Goal: Navigation & Orientation: Find specific page/section

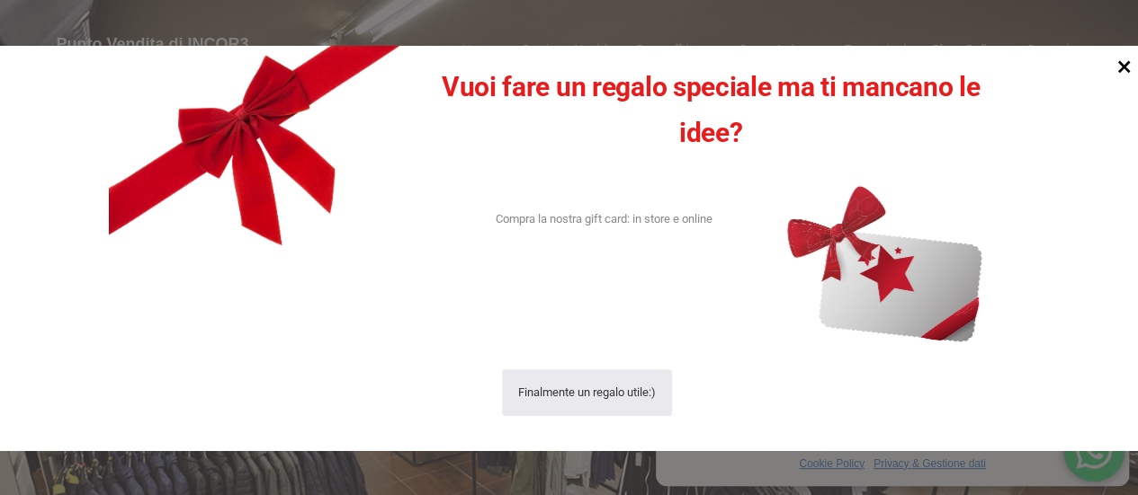
click at [1120, 66] on icon at bounding box center [1124, 66] width 13 height 13
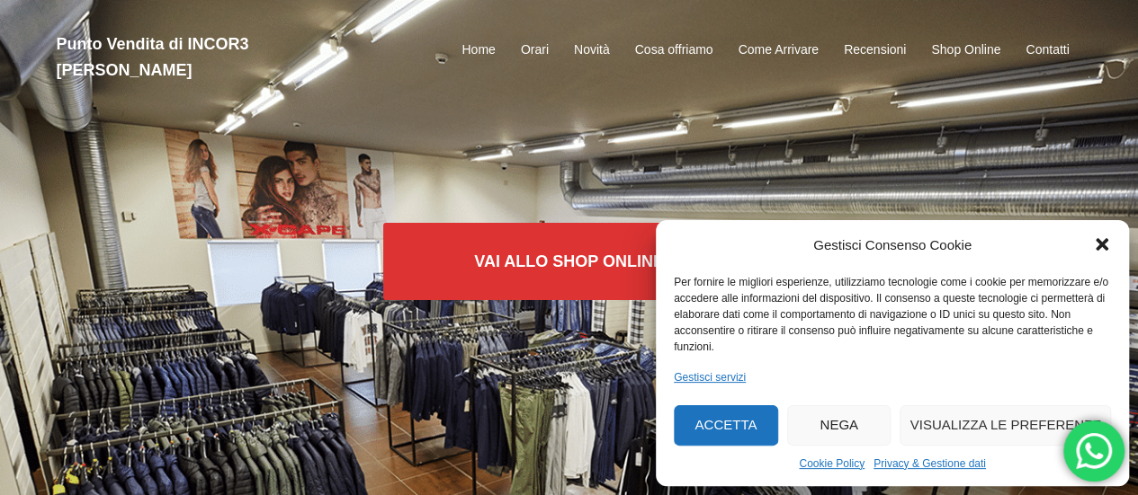
click at [731, 415] on button "Accetta" at bounding box center [726, 426] width 104 height 40
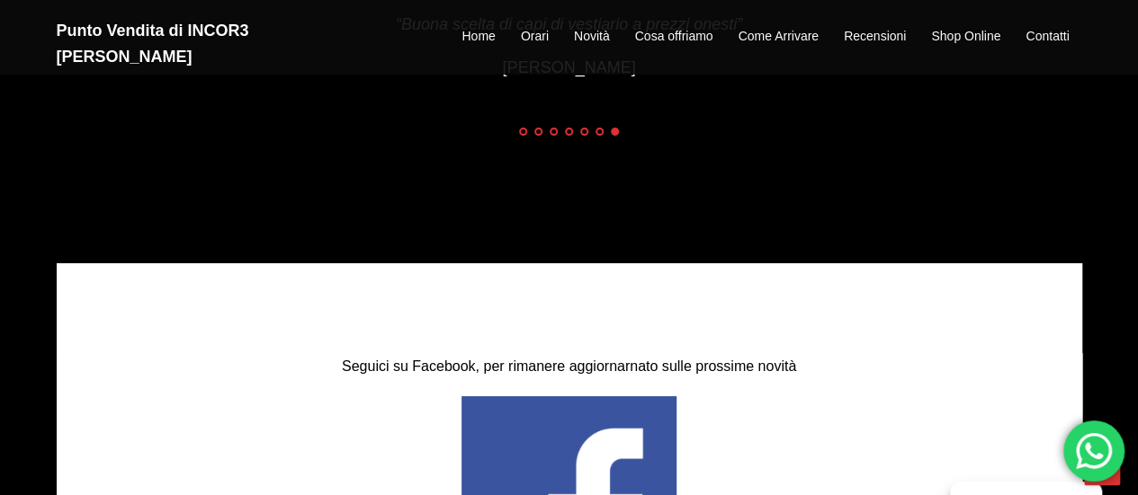
scroll to position [2976, 0]
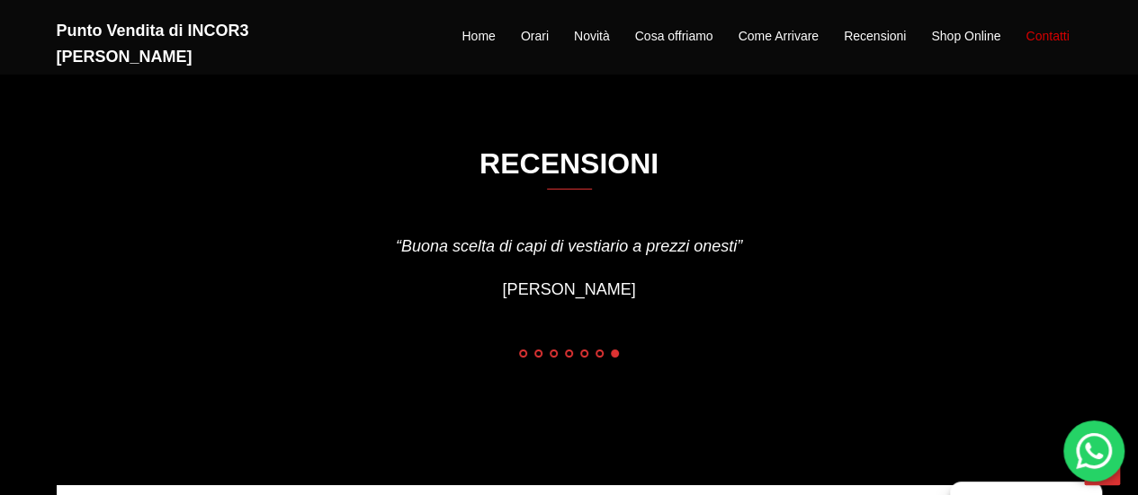
click at [1047, 26] on link "Contatti" at bounding box center [1046, 37] width 43 height 22
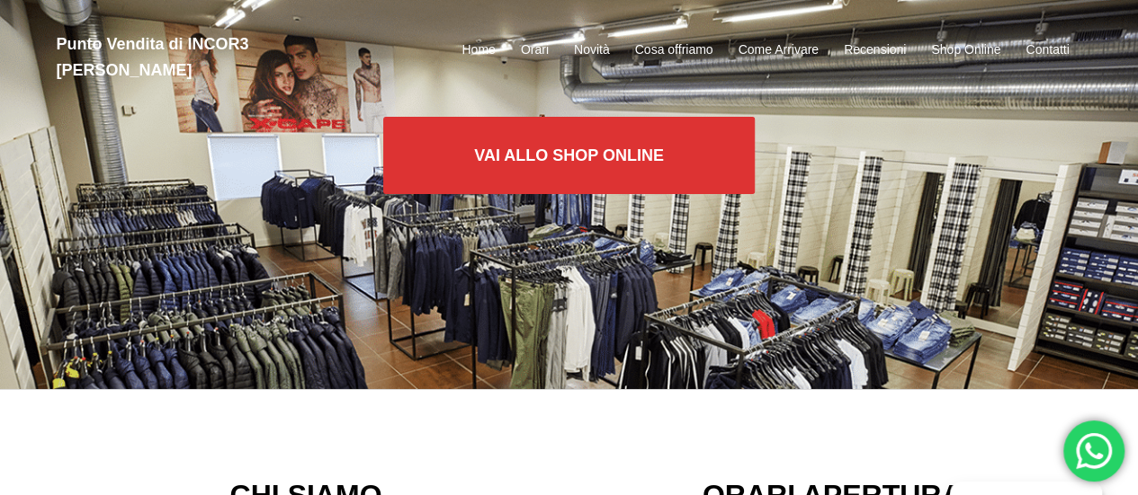
scroll to position [0, 0]
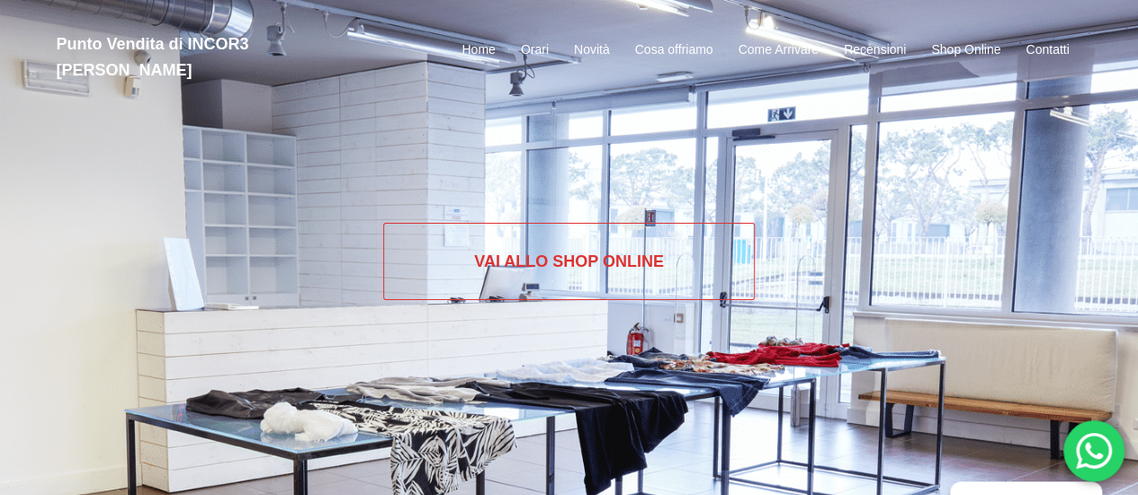
click at [596, 272] on link "Vai allo SHOP ONLINE" at bounding box center [568, 261] width 371 height 77
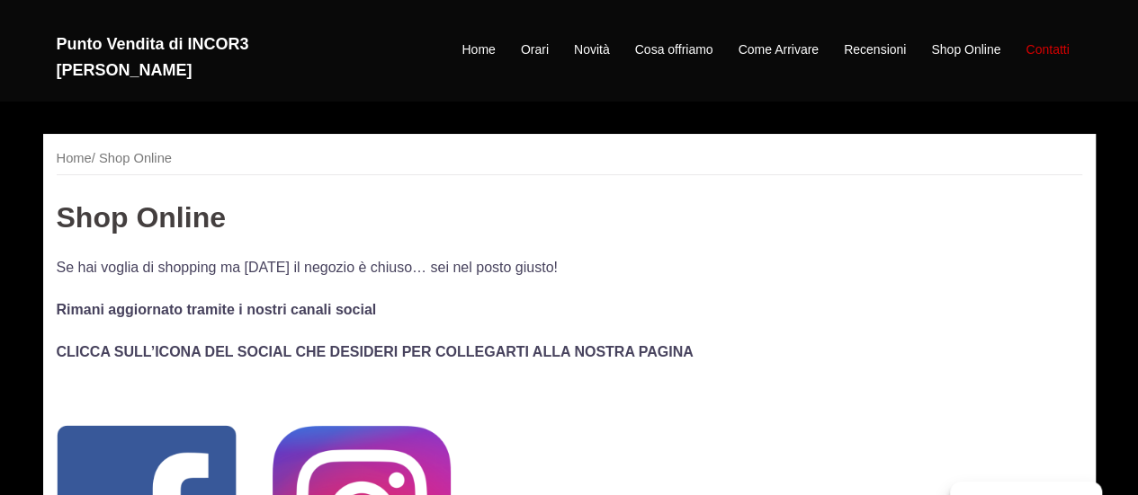
click at [1051, 40] on link "Contatti" at bounding box center [1046, 51] width 43 height 22
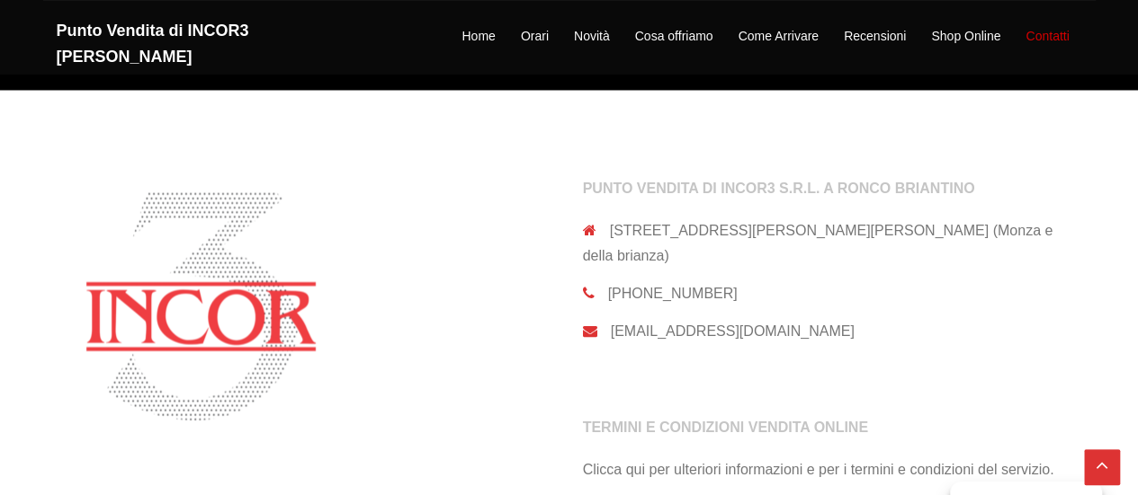
scroll to position [1549, 0]
